Goal: Task Accomplishment & Management: Use online tool/utility

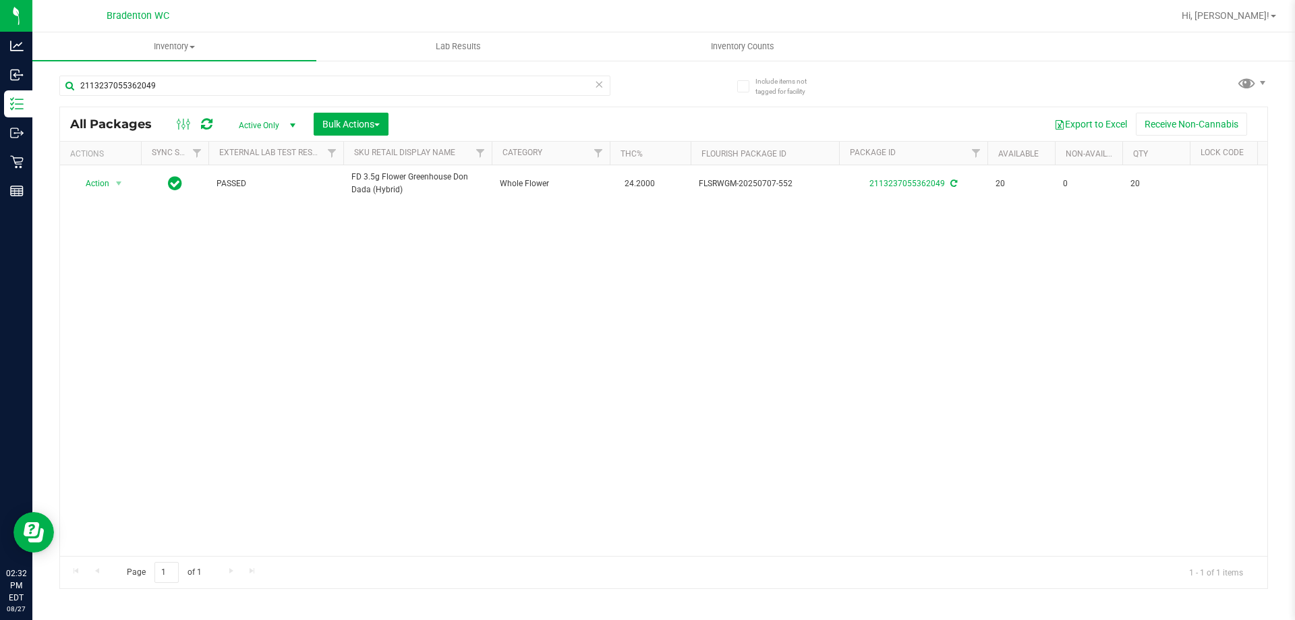
click at [596, 89] on icon at bounding box center [598, 84] width 9 height 16
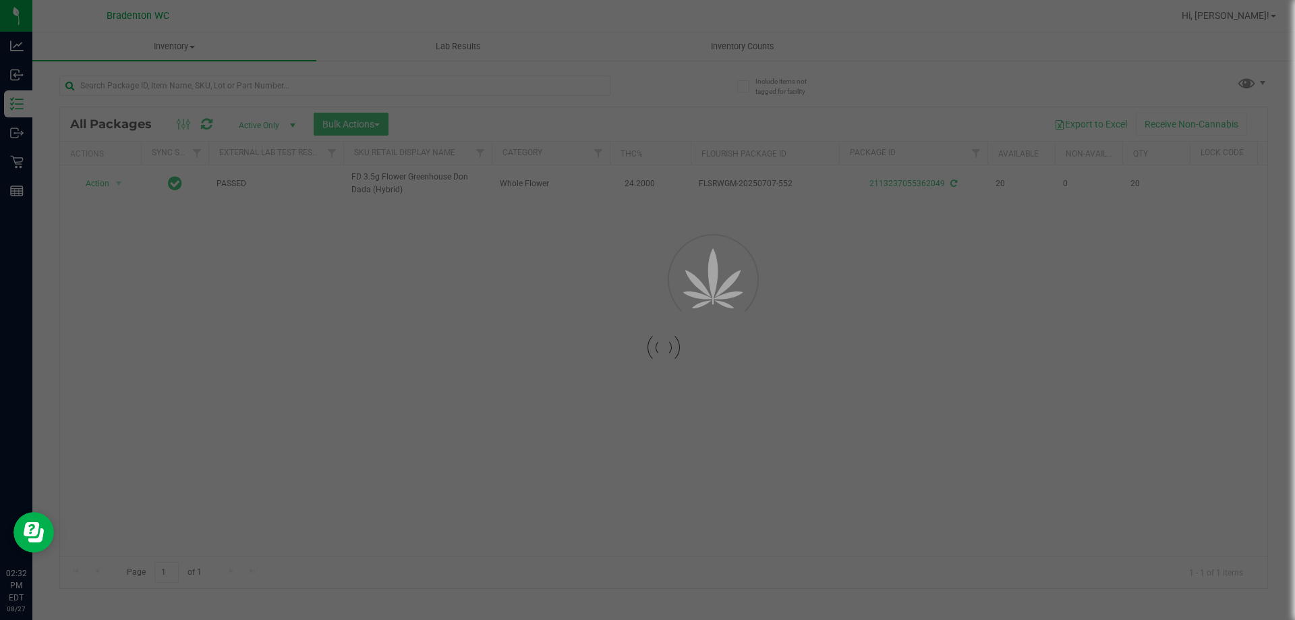
click at [602, 86] on div at bounding box center [647, 310] width 1295 height 620
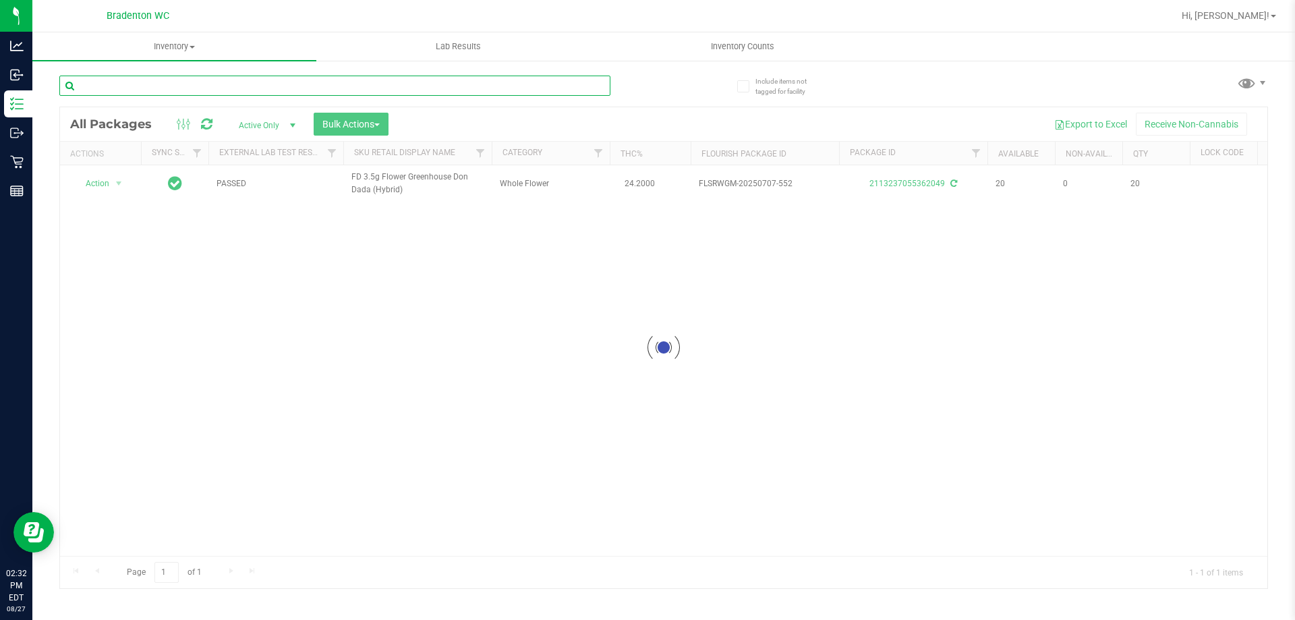
click at [392, 81] on input "text" at bounding box center [334, 86] width 551 height 20
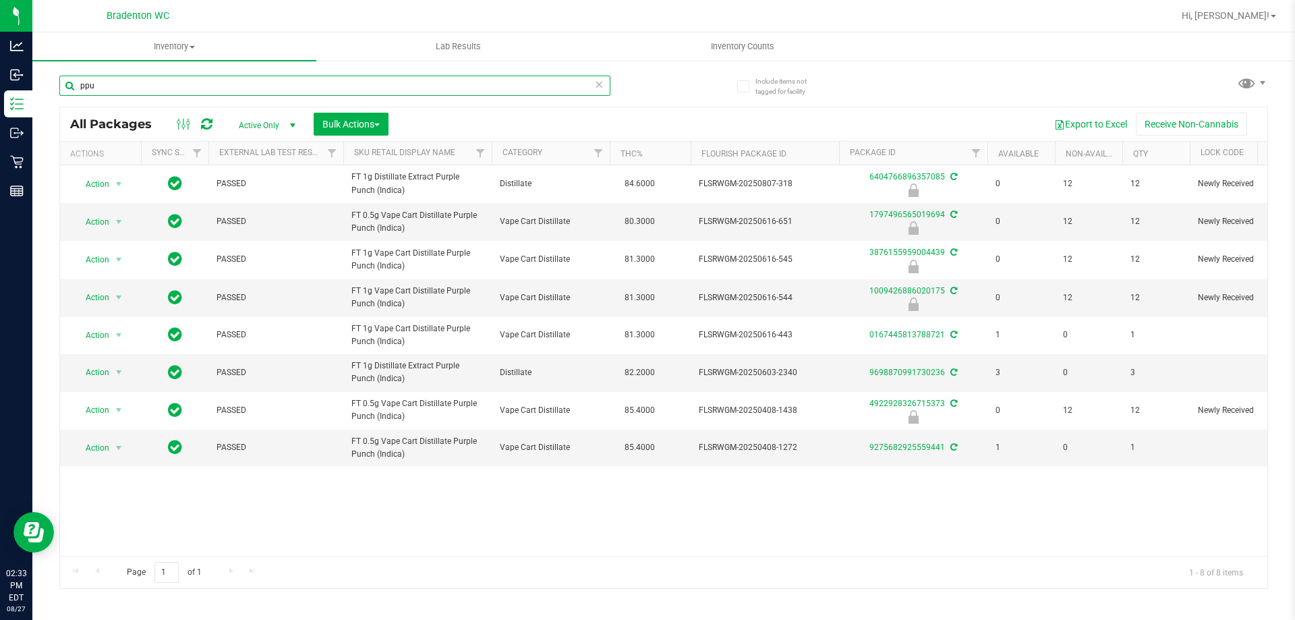
click at [592, 84] on input "ppu" at bounding box center [334, 86] width 551 height 20
type input "ppu"
click at [599, 85] on icon at bounding box center [598, 84] width 9 height 16
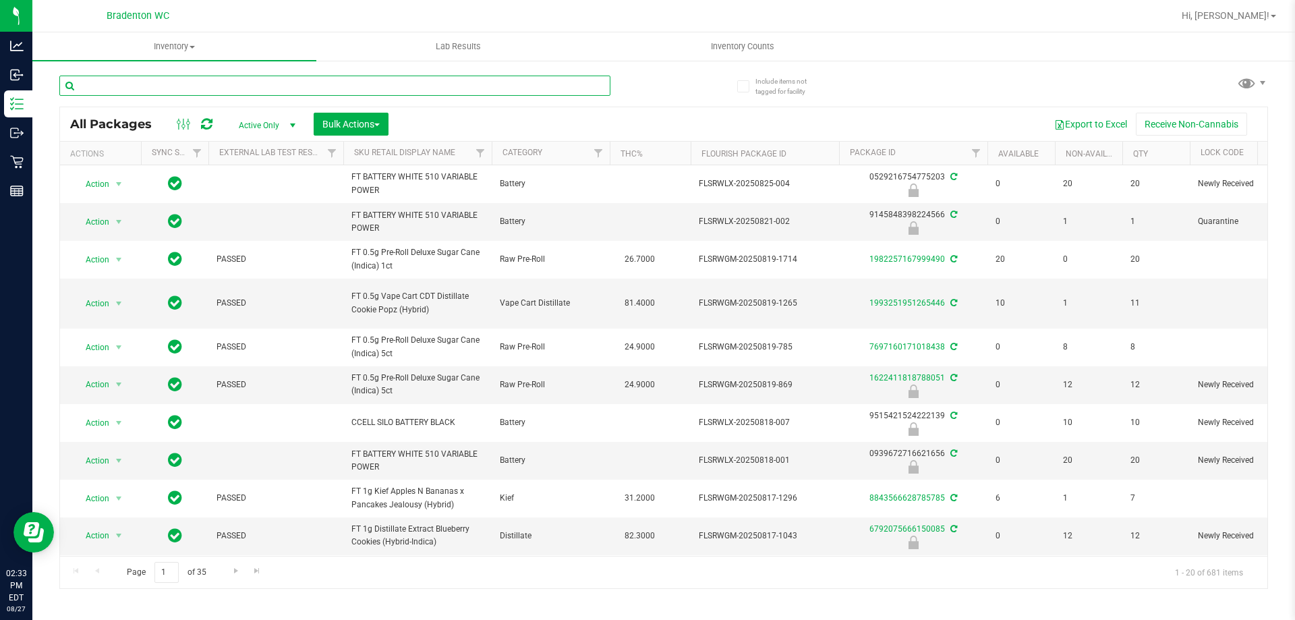
click at [582, 88] on input "text" at bounding box center [334, 86] width 551 height 20
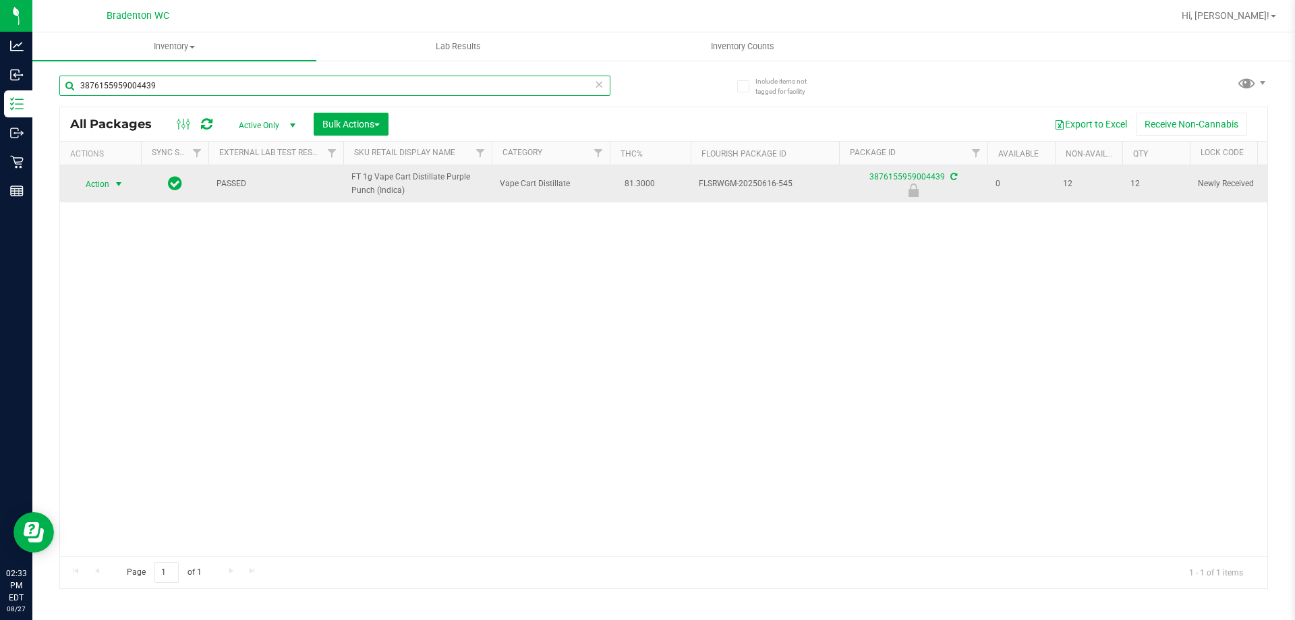
type input "3876155959004439"
click at [117, 179] on span "select" at bounding box center [118, 184] width 11 height 11
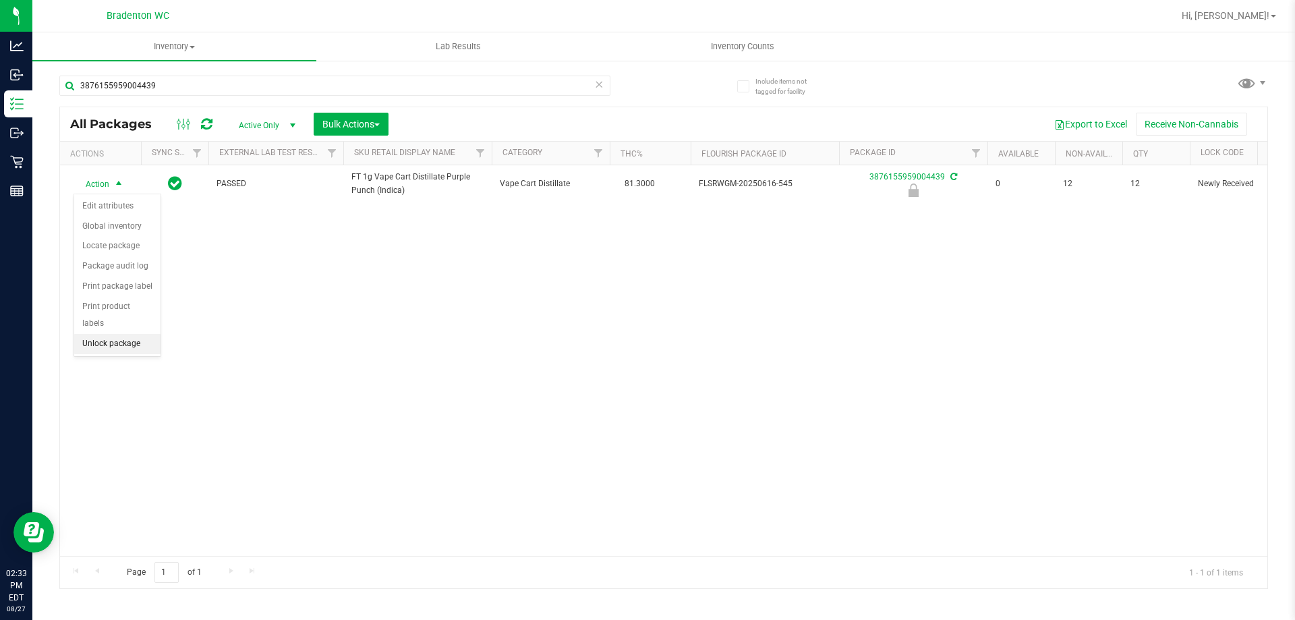
click at [101, 334] on li "Unlock package" at bounding box center [117, 344] width 86 height 20
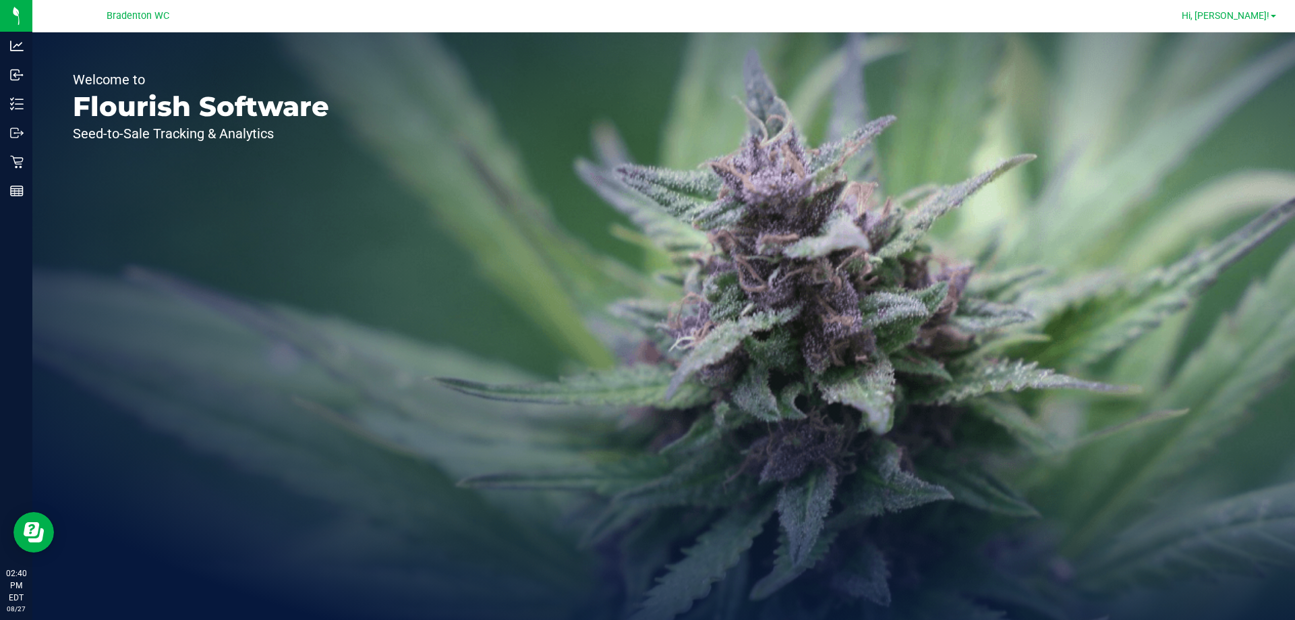
click at [1265, 17] on span "Hi, [PERSON_NAME]!" at bounding box center [1226, 15] width 88 height 11
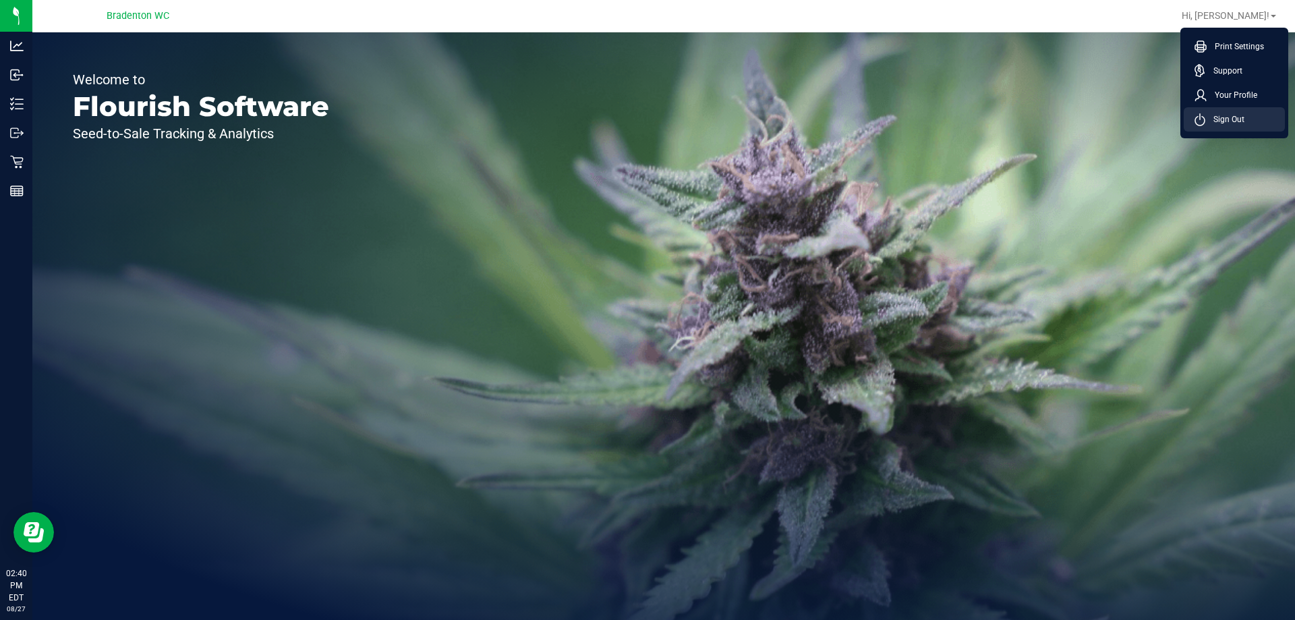
click at [1228, 128] on li "Sign Out" at bounding box center [1234, 119] width 101 height 24
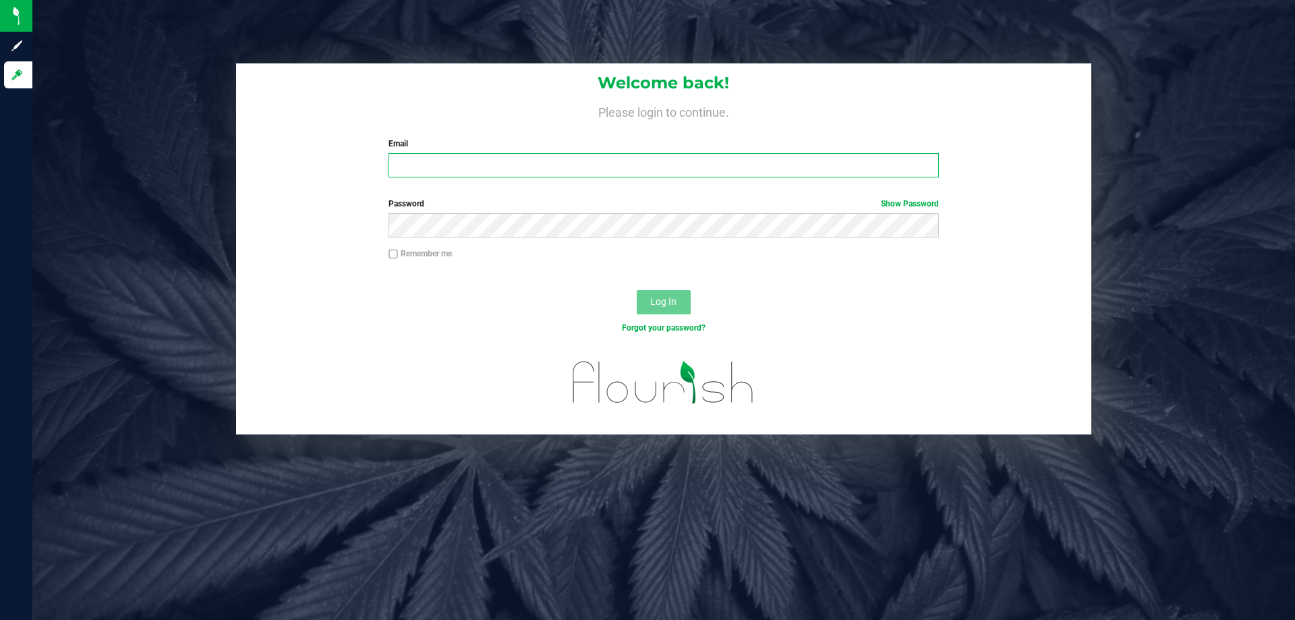
click at [587, 167] on input "Email" at bounding box center [663, 165] width 550 height 24
type input "nosmith@liveparallel.com"
click at [637, 290] on button "Log In" at bounding box center [664, 302] width 54 height 24
